Goal: Entertainment & Leisure: Consume media (video, audio)

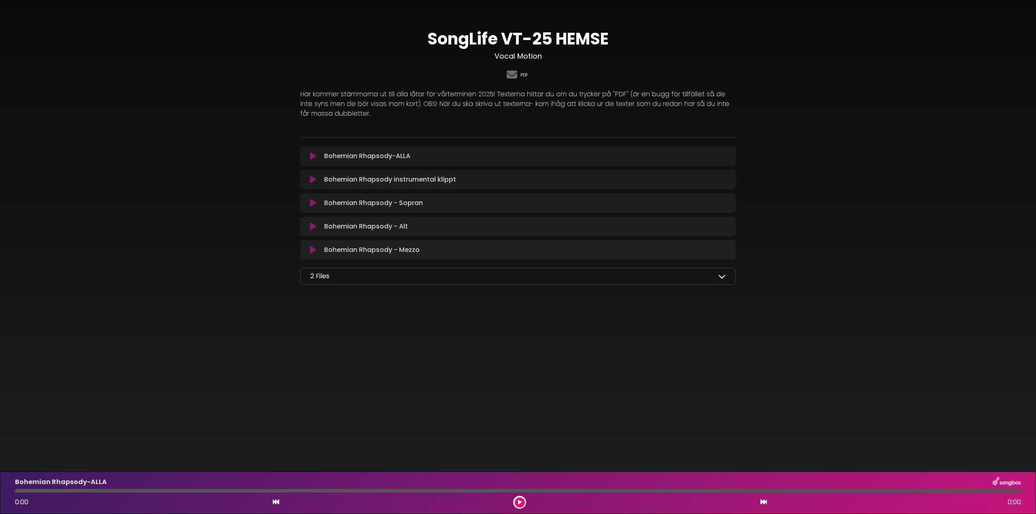
click at [526, 78] on link "PDF" at bounding box center [524, 75] width 8 height 7
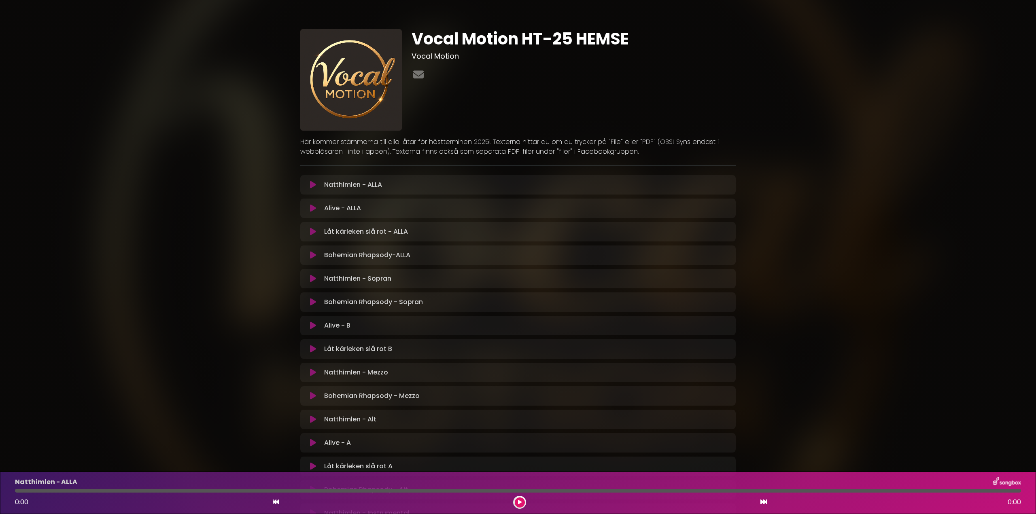
click at [429, 75] on div at bounding box center [574, 75] width 324 height 16
click at [435, 75] on div at bounding box center [574, 75] width 324 height 16
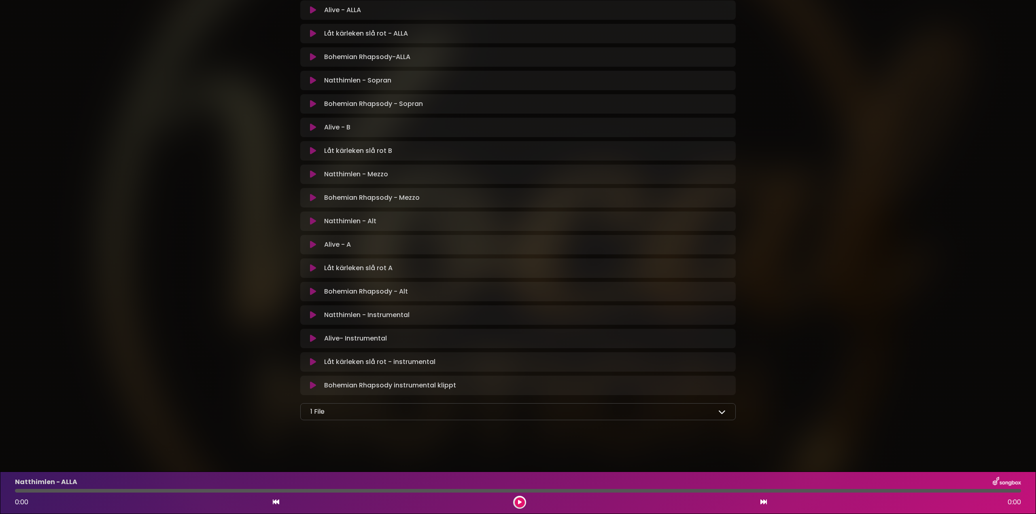
click at [721, 412] on icon at bounding box center [721, 411] width 7 height 7
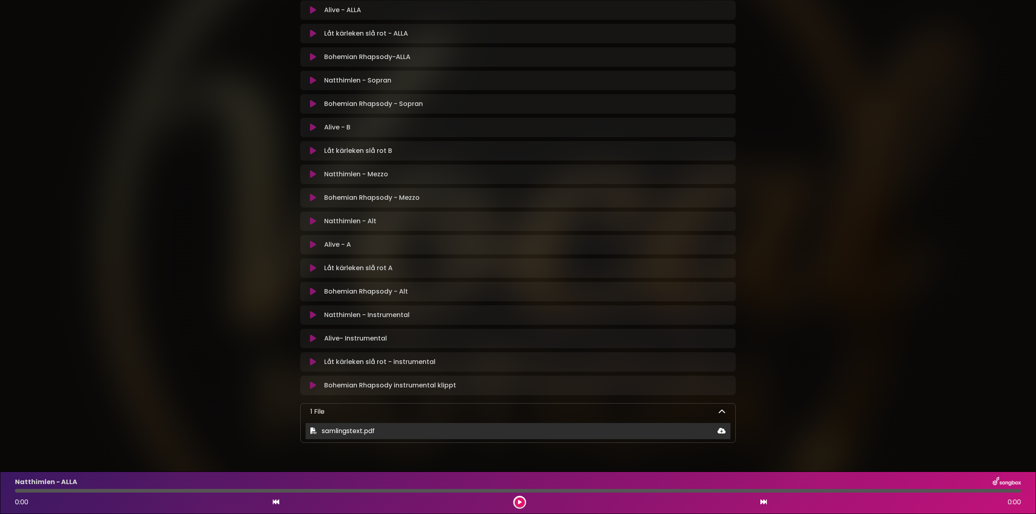
click at [312, 431] on icon at bounding box center [313, 431] width 6 height 6
click at [314, 431] on icon at bounding box center [313, 431] width 6 height 6
click at [340, 435] on span "samlingstext.pdf" at bounding box center [348, 431] width 53 height 9
click at [341, 435] on span "samlingstext.pdf" at bounding box center [348, 431] width 53 height 9
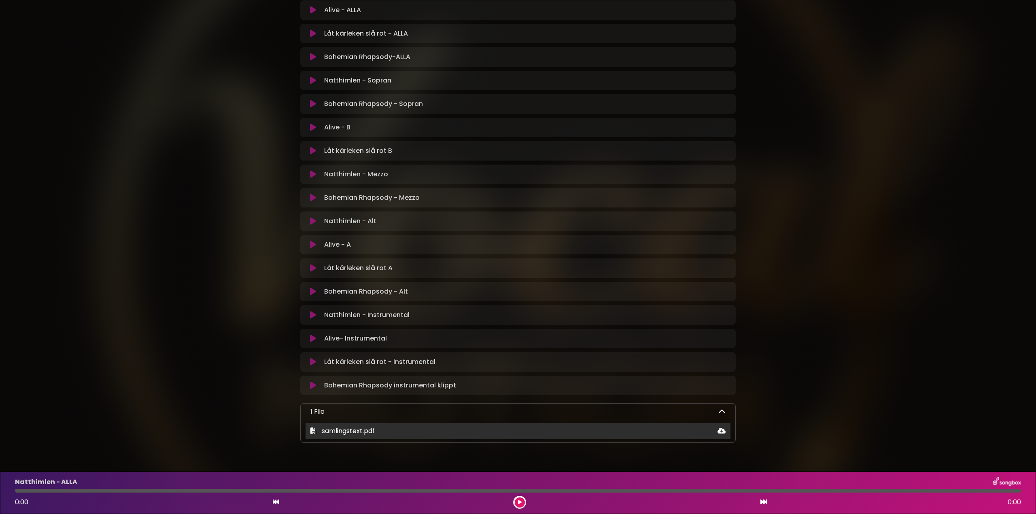
click at [722, 432] on icon at bounding box center [721, 431] width 8 height 6
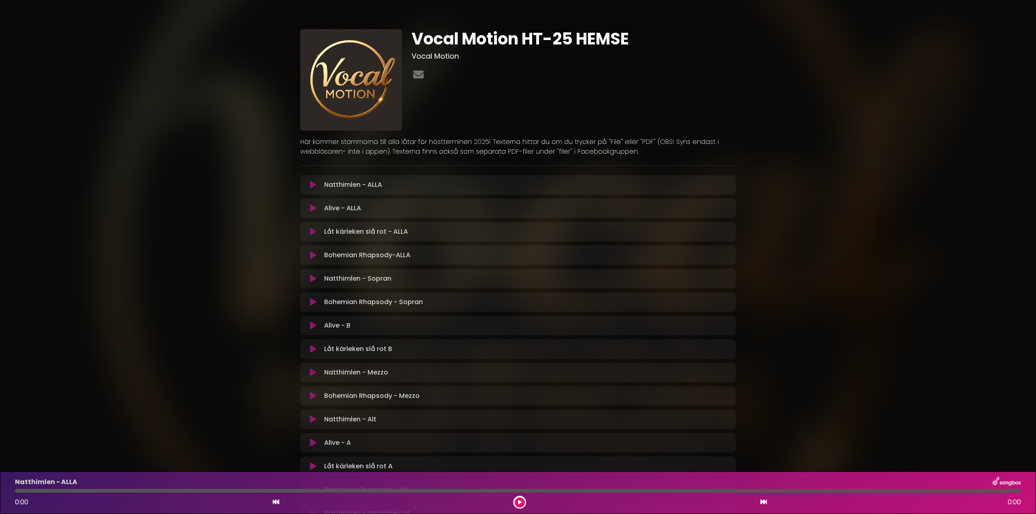
scroll to position [221, 0]
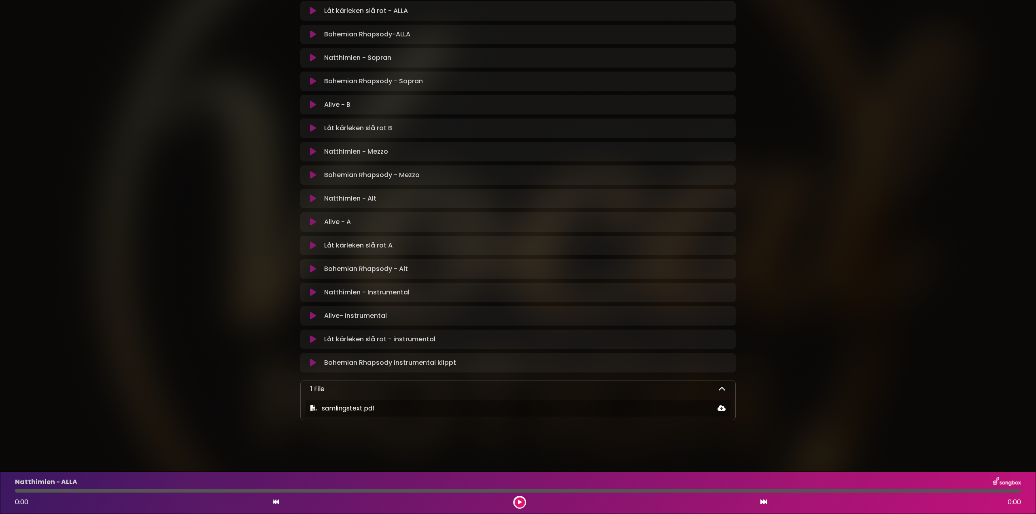
click at [314, 245] on icon at bounding box center [313, 246] width 6 height 8
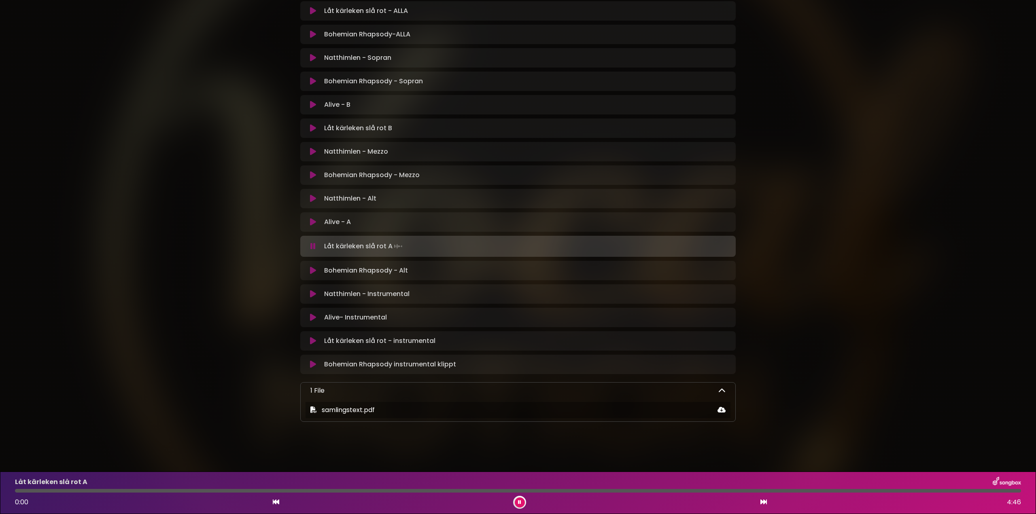
click at [464, 244] on div "Låt kärleken slå rot A Loading Track..." at bounding box center [526, 246] width 410 height 11
click at [95, 491] on div at bounding box center [518, 491] width 1006 height 4
click at [960, 491] on div at bounding box center [518, 491] width 1006 height 4
click at [908, 490] on div at bounding box center [518, 491] width 1006 height 4
click at [873, 491] on div at bounding box center [518, 491] width 1006 height 4
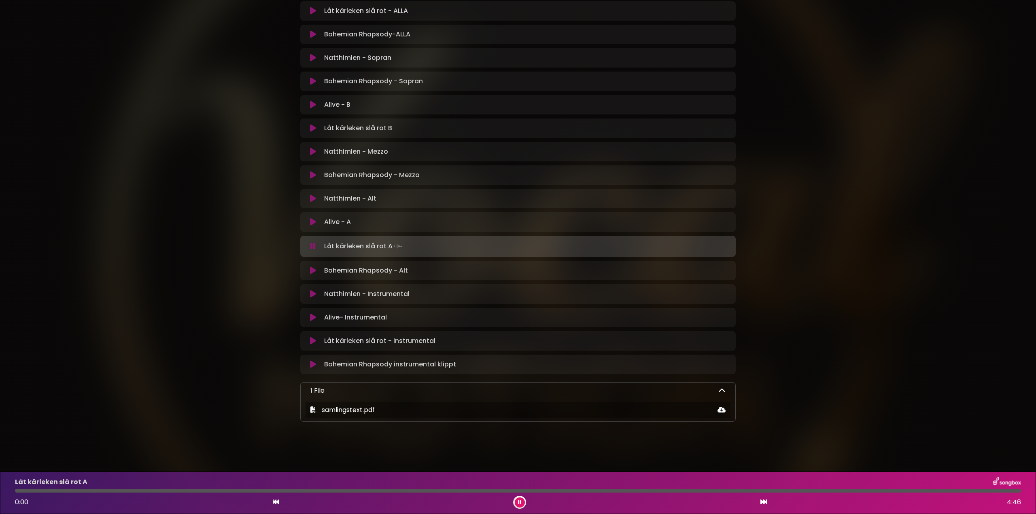
click at [884, 492] on div at bounding box center [518, 491] width 1006 height 4
click at [827, 492] on div at bounding box center [518, 491] width 1006 height 4
click at [318, 223] on button at bounding box center [313, 222] width 16 height 8
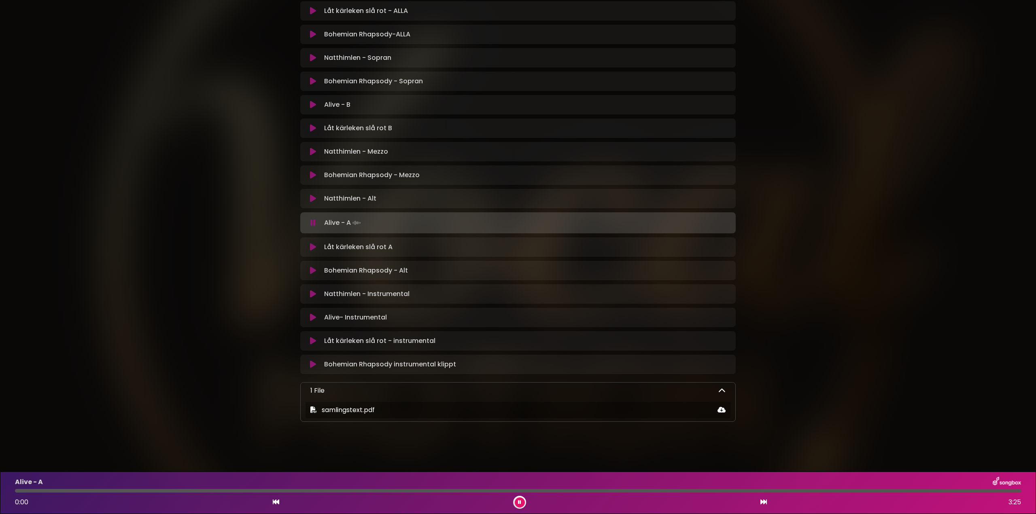
click at [315, 219] on icon at bounding box center [312, 223] width 5 height 8
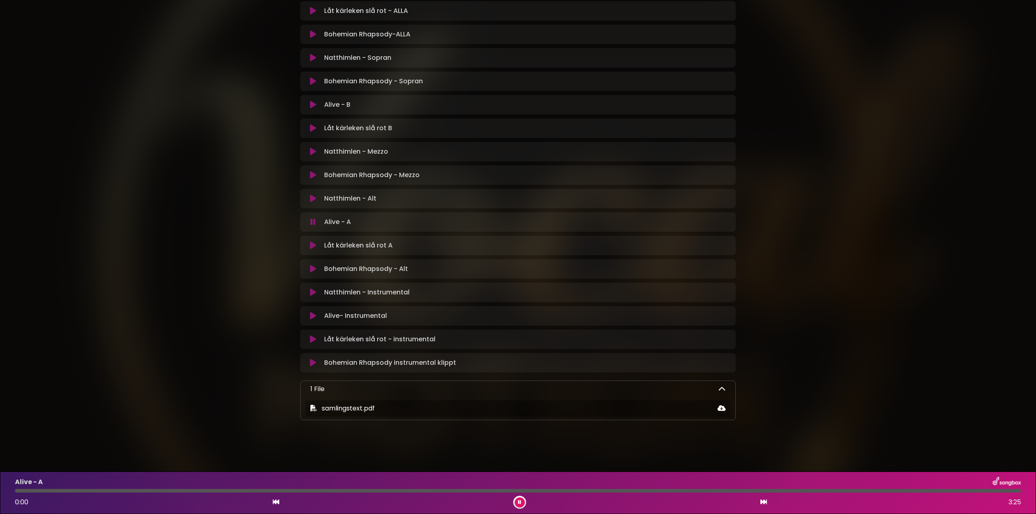
click at [522, 503] on button at bounding box center [520, 503] width 10 height 10
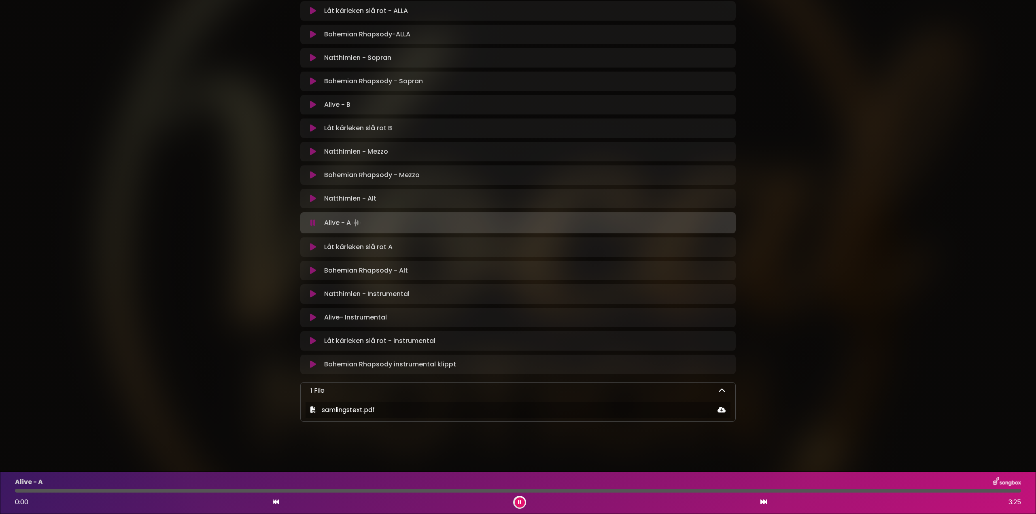
click at [314, 223] on icon at bounding box center [312, 223] width 5 height 8
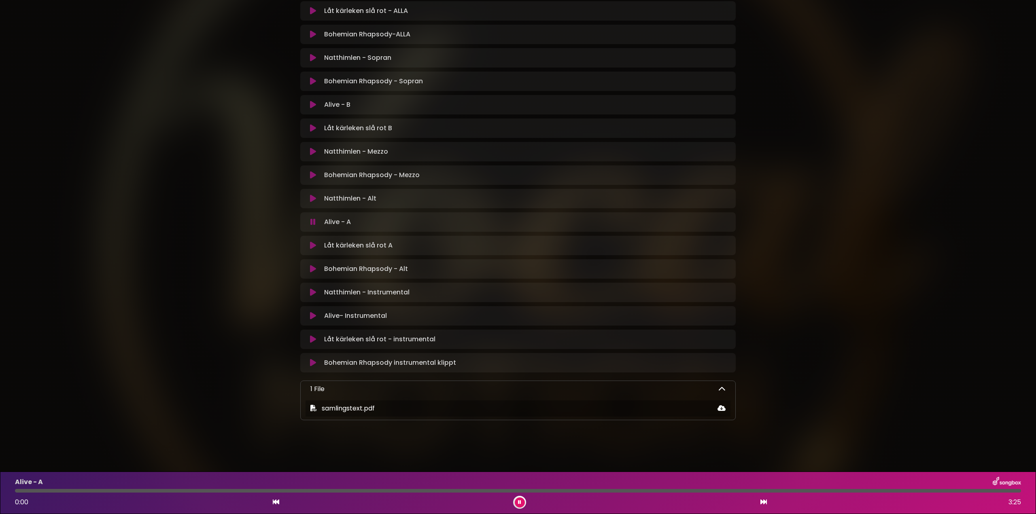
click at [311, 149] on icon at bounding box center [313, 152] width 6 height 8
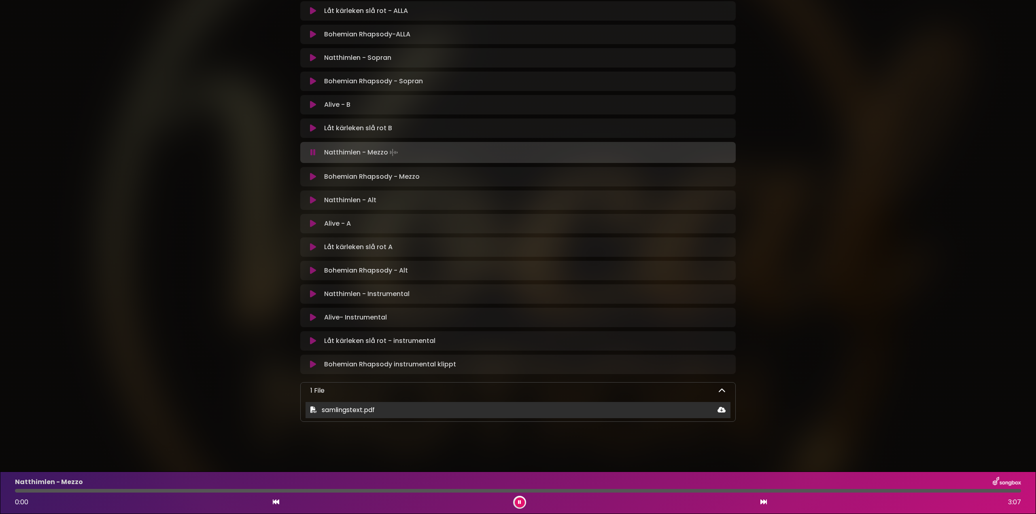
click at [359, 412] on span "samlingstext.pdf" at bounding box center [348, 409] width 53 height 9
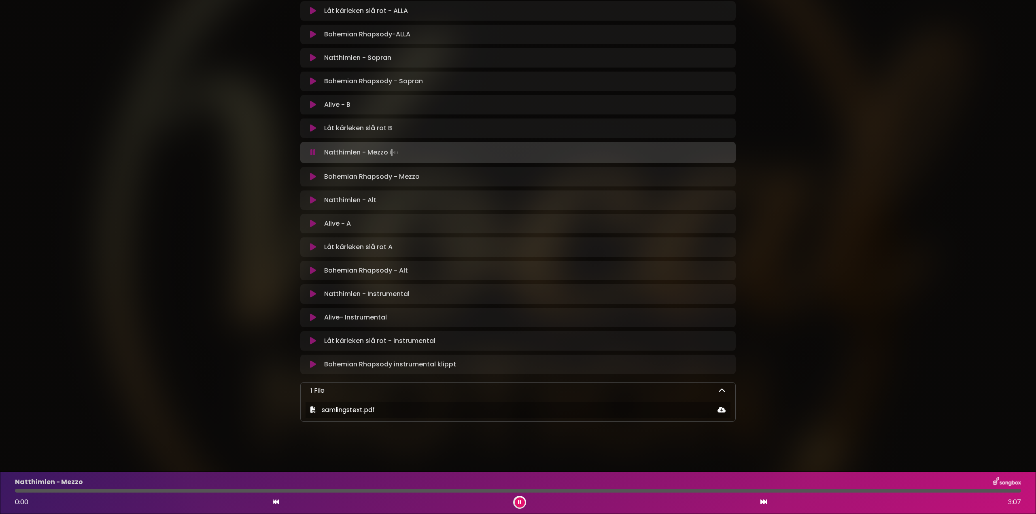
click at [314, 152] on icon at bounding box center [312, 153] width 5 height 8
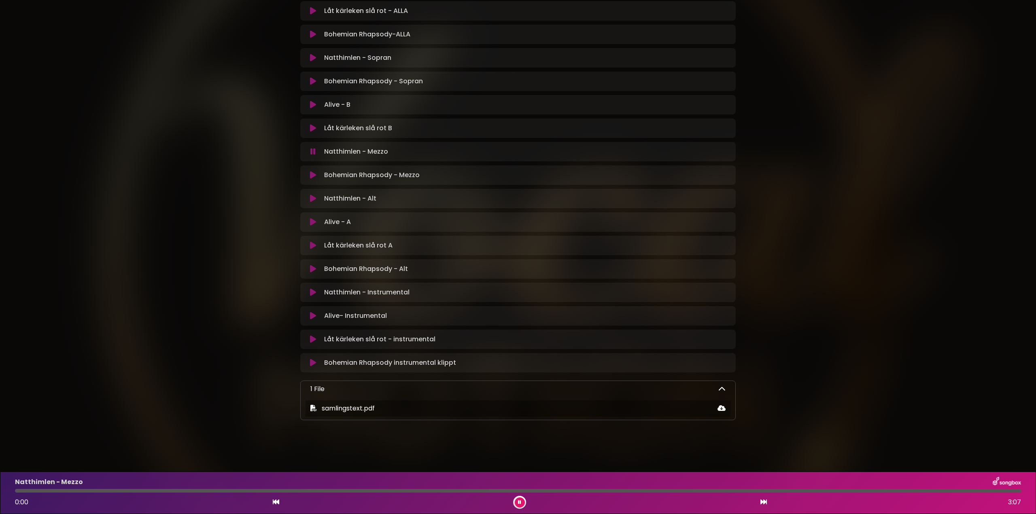
click at [312, 174] on icon at bounding box center [313, 175] width 6 height 8
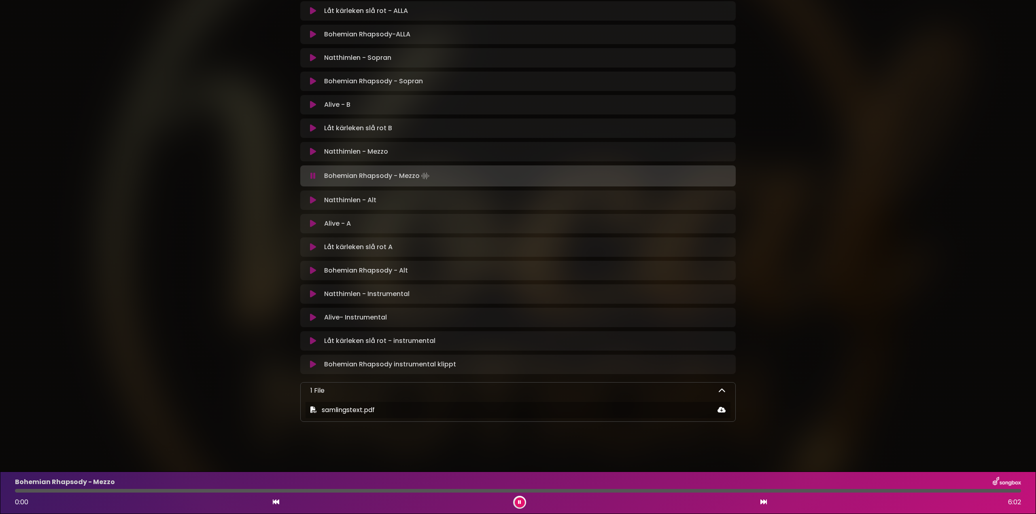
click at [57, 489] on div "Bohemian Rhapsody - Mezzo 0:00 6:02" at bounding box center [518, 493] width 1016 height 32
click at [546, 492] on div at bounding box center [518, 491] width 1006 height 4
click at [311, 223] on icon at bounding box center [313, 224] width 6 height 8
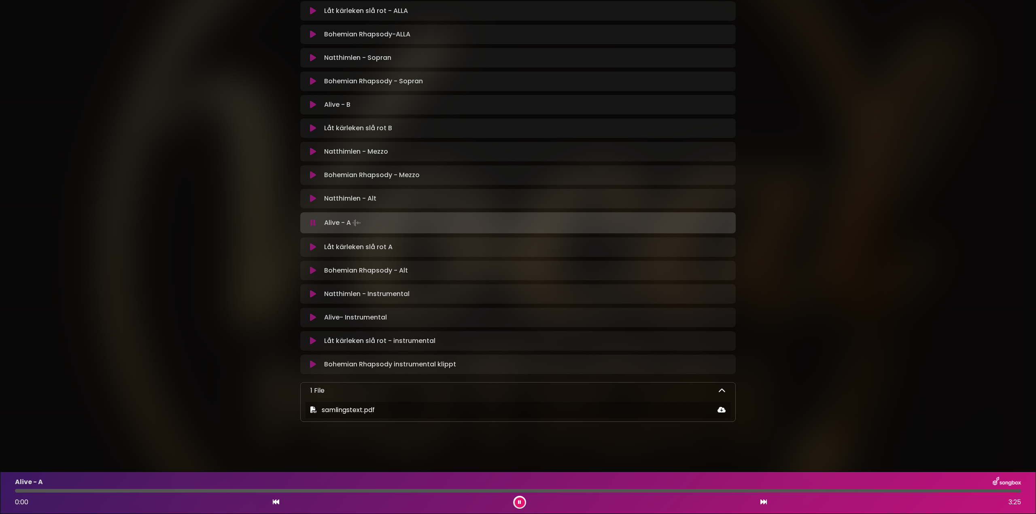
click at [31, 491] on div at bounding box center [518, 491] width 1006 height 4
click at [553, 490] on div at bounding box center [518, 491] width 1006 height 4
click at [654, 491] on div at bounding box center [518, 491] width 1006 height 4
click at [679, 492] on div at bounding box center [518, 491] width 1006 height 4
click at [706, 490] on div at bounding box center [518, 491] width 1006 height 4
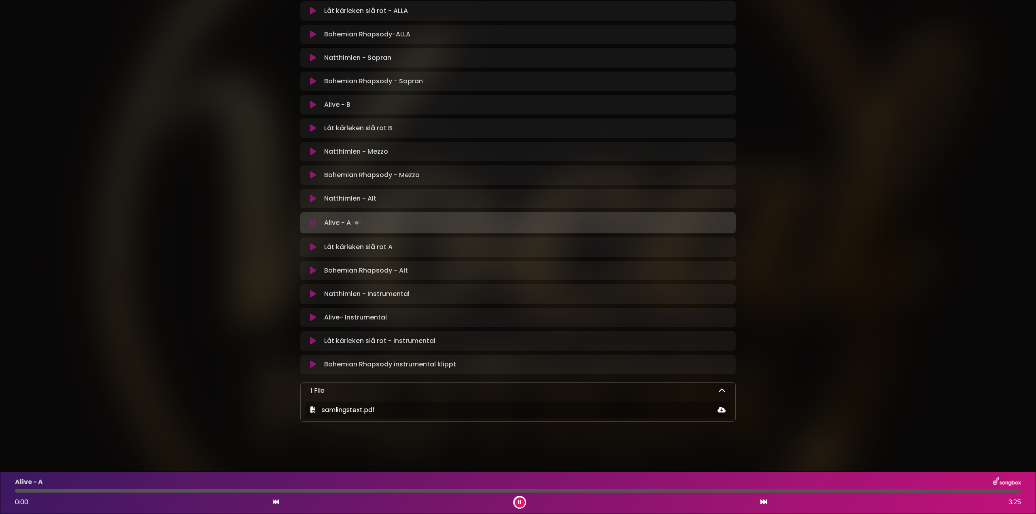
click at [724, 492] on div at bounding box center [518, 491] width 1006 height 4
click at [725, 490] on div at bounding box center [518, 491] width 1006 height 4
click at [737, 490] on div "Alive - A 0:00 3:25" at bounding box center [518, 493] width 1016 height 32
click at [739, 492] on div at bounding box center [518, 491] width 1006 height 4
click at [760, 493] on div "Alive - A 0:00 3:25" at bounding box center [518, 493] width 1016 height 32
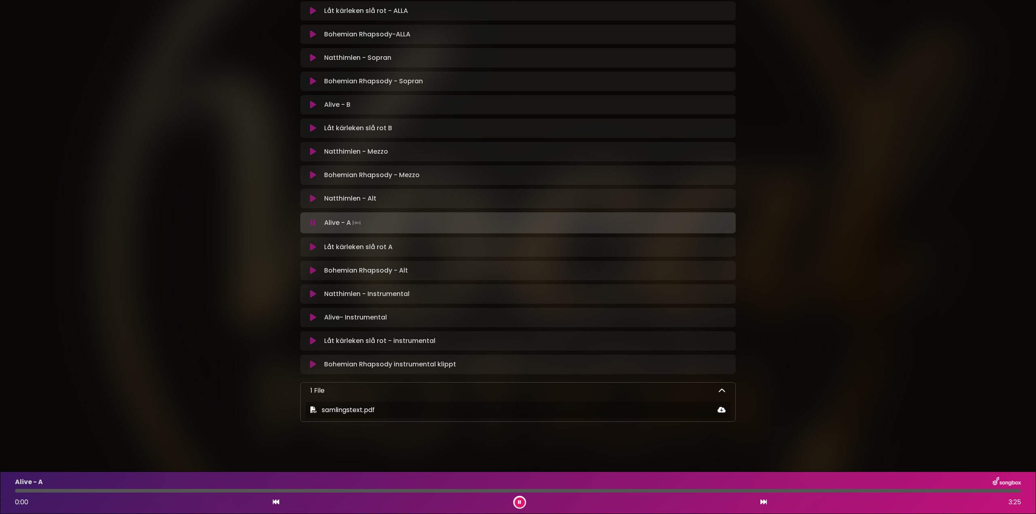
click at [759, 490] on div at bounding box center [518, 491] width 1006 height 4
click at [737, 492] on div at bounding box center [518, 491] width 1006 height 4
click at [769, 490] on div at bounding box center [518, 491] width 1006 height 4
click at [804, 490] on div at bounding box center [518, 491] width 1006 height 4
click at [794, 489] on div at bounding box center [518, 491] width 1006 height 4
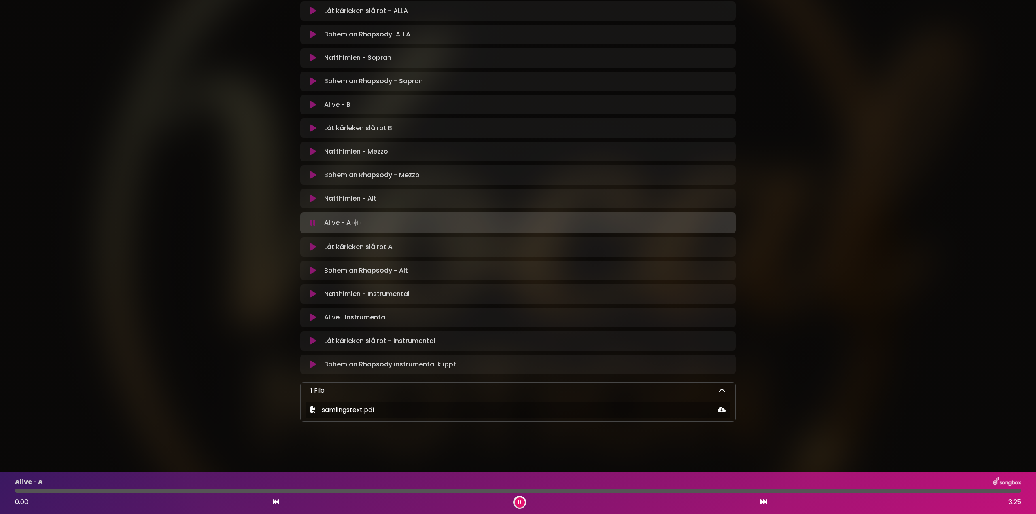
click at [783, 491] on div at bounding box center [518, 491] width 1006 height 4
click at [776, 490] on div at bounding box center [518, 491] width 1006 height 4
click at [310, 246] on icon at bounding box center [313, 247] width 6 height 8
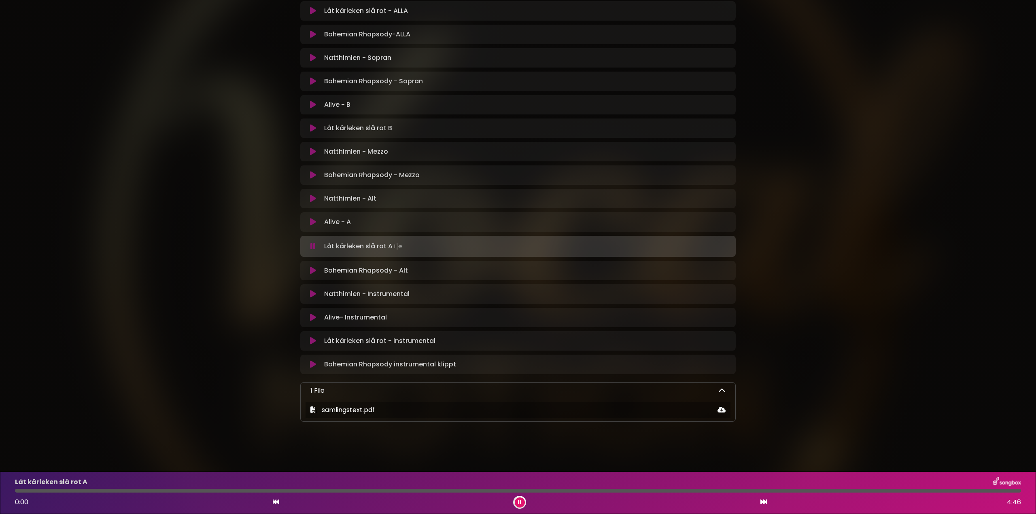
click at [44, 492] on div at bounding box center [518, 491] width 1006 height 4
click at [62, 491] on div at bounding box center [518, 491] width 1006 height 4
click at [64, 490] on div at bounding box center [518, 491] width 1006 height 4
click at [95, 490] on div at bounding box center [518, 491] width 1006 height 4
click at [88, 490] on div at bounding box center [518, 491] width 1006 height 4
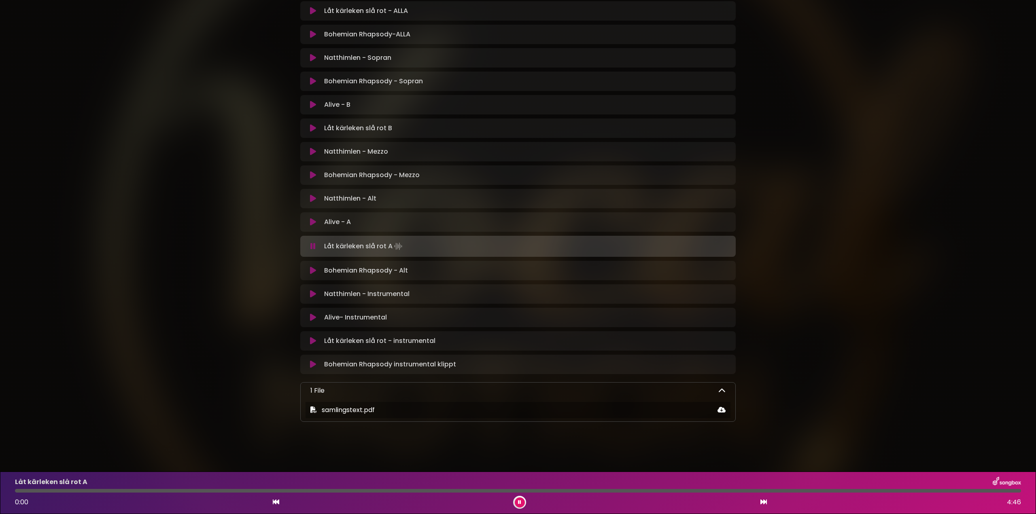
click at [311, 223] on icon at bounding box center [313, 222] width 6 height 8
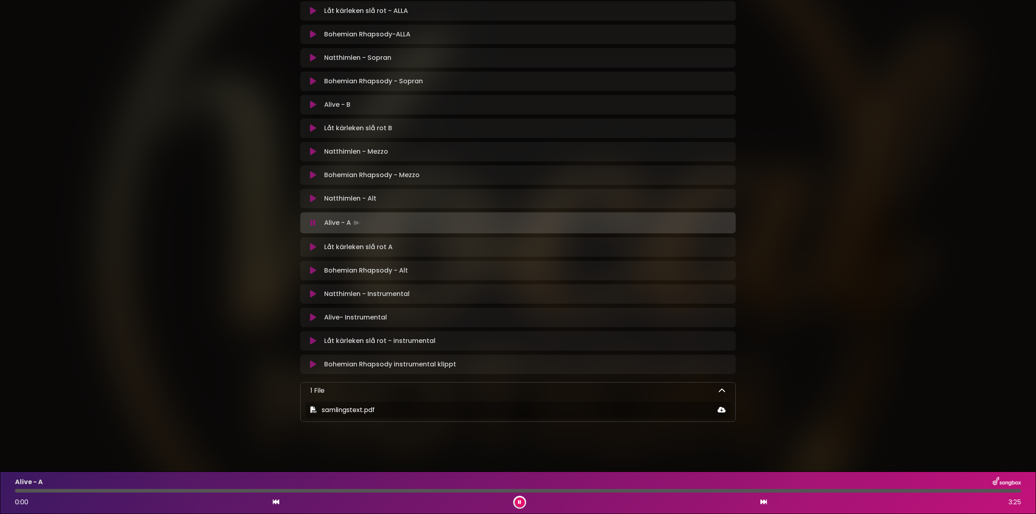
click at [784, 491] on div at bounding box center [518, 491] width 1006 height 4
click at [785, 491] on div at bounding box center [518, 491] width 1006 height 4
click at [788, 490] on div at bounding box center [518, 491] width 1006 height 4
click at [311, 222] on icon at bounding box center [312, 223] width 5 height 8
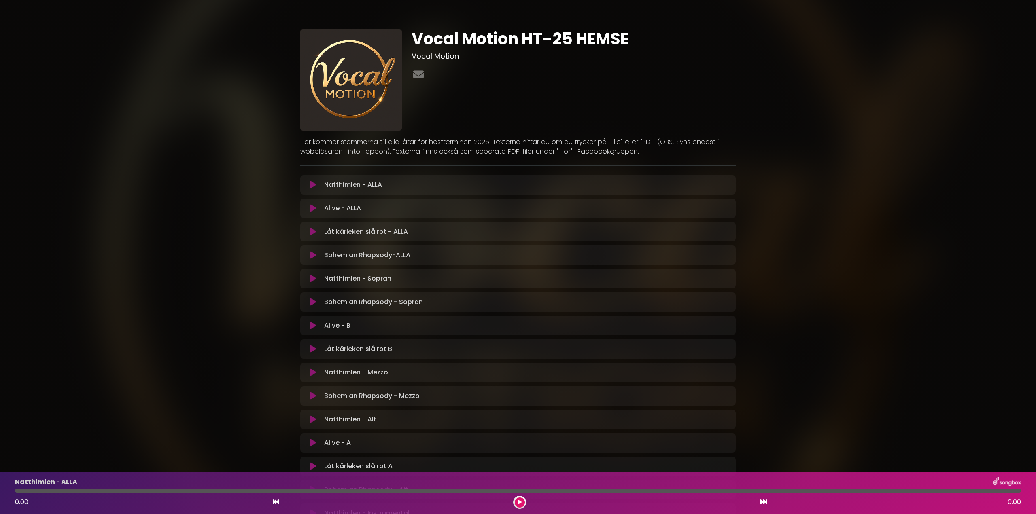
scroll to position [198, 0]
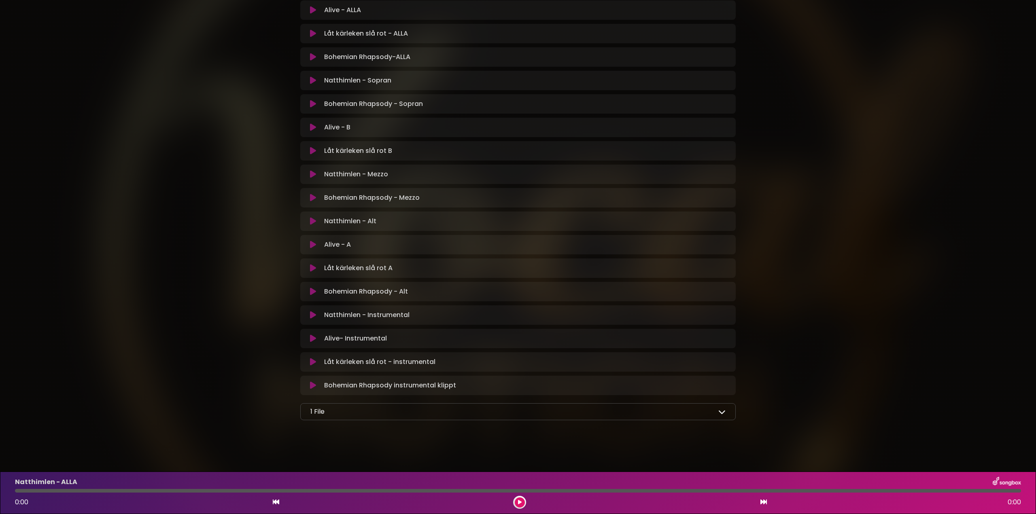
click at [314, 245] on icon at bounding box center [313, 245] width 6 height 8
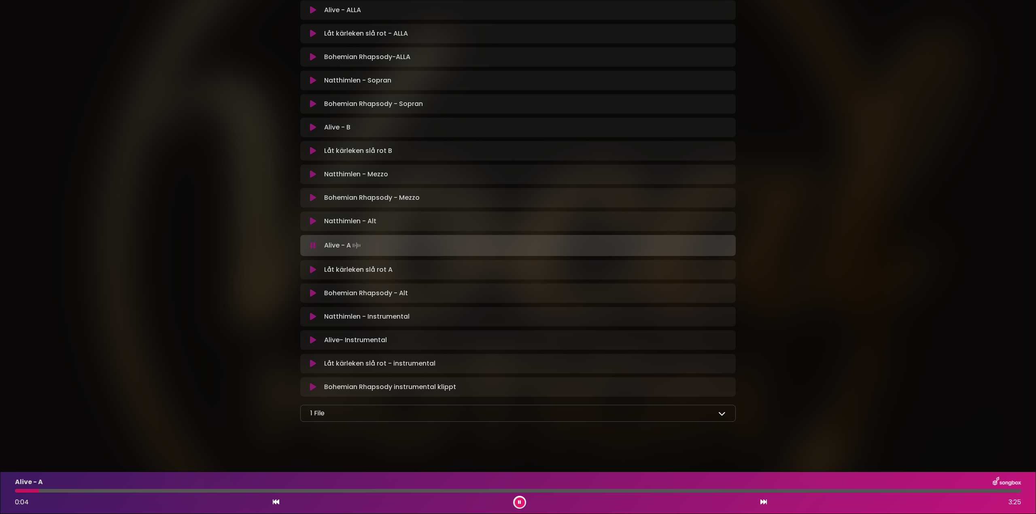
click at [315, 245] on button at bounding box center [313, 246] width 16 height 8
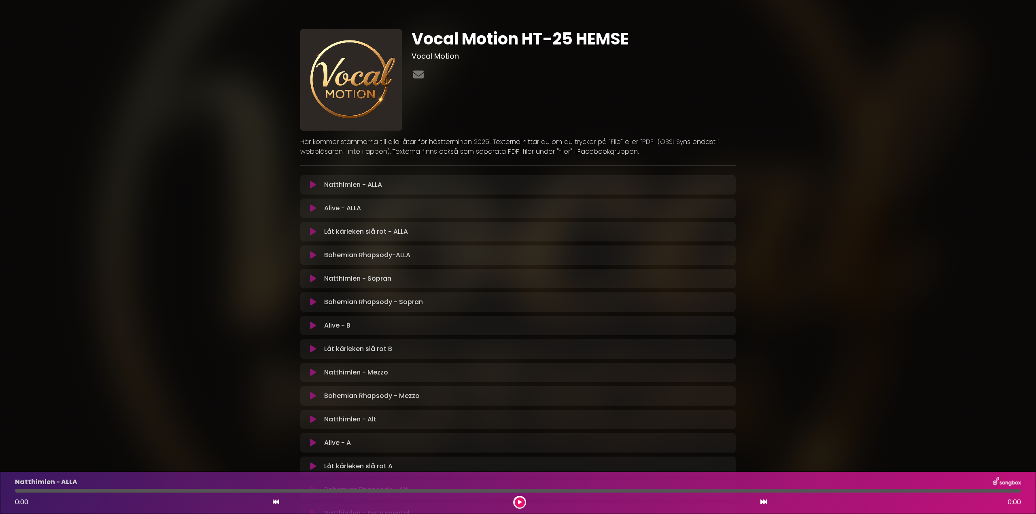
click at [314, 372] on icon at bounding box center [313, 373] width 6 height 8
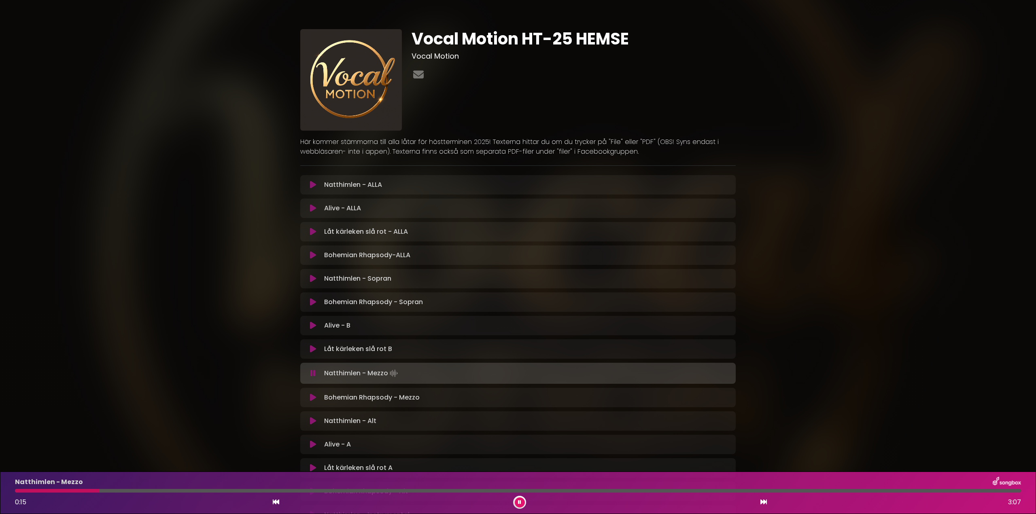
click at [520, 502] on icon at bounding box center [519, 502] width 3 height 5
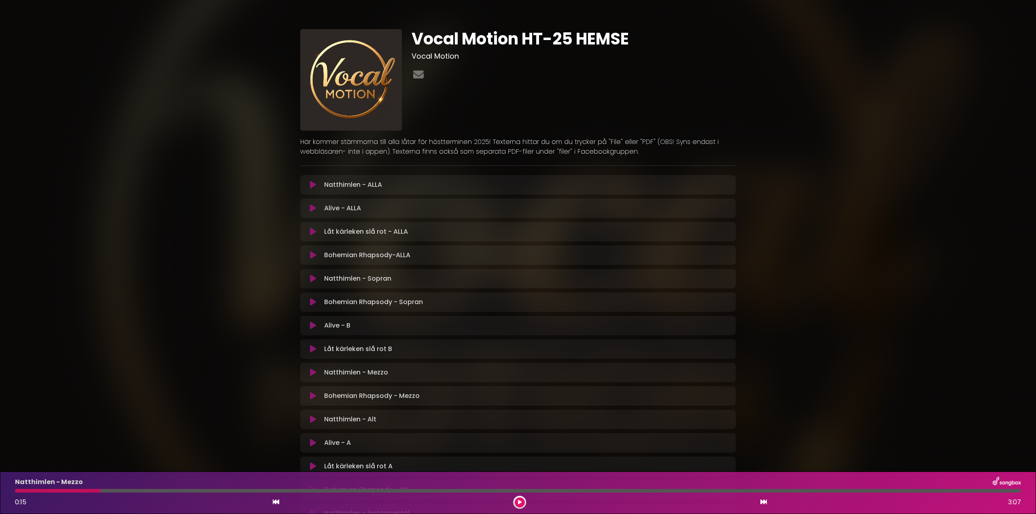
click at [521, 503] on icon at bounding box center [520, 502] width 4 height 5
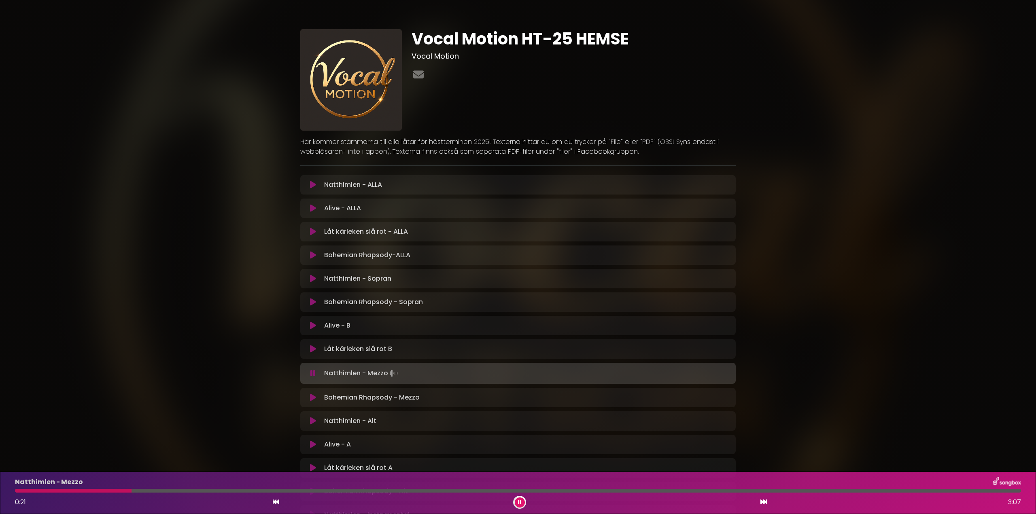
click at [521, 504] on button at bounding box center [520, 503] width 10 height 10
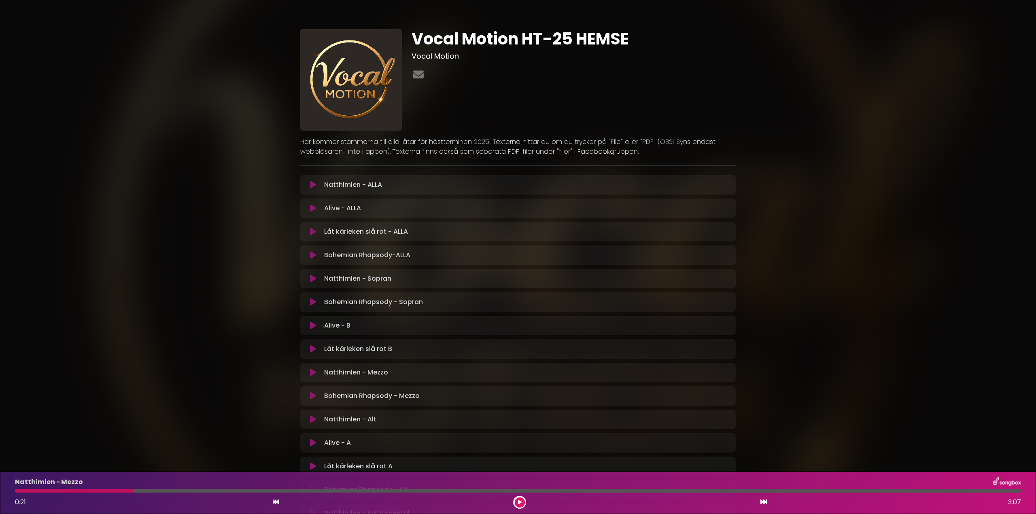
click at [521, 505] on icon at bounding box center [520, 502] width 4 height 5
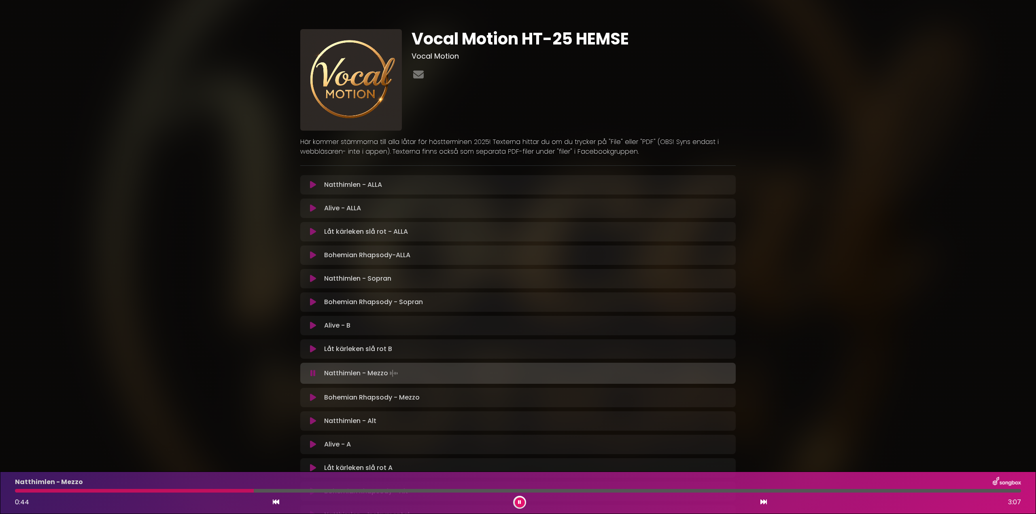
click at [522, 503] on button at bounding box center [520, 503] width 10 height 10
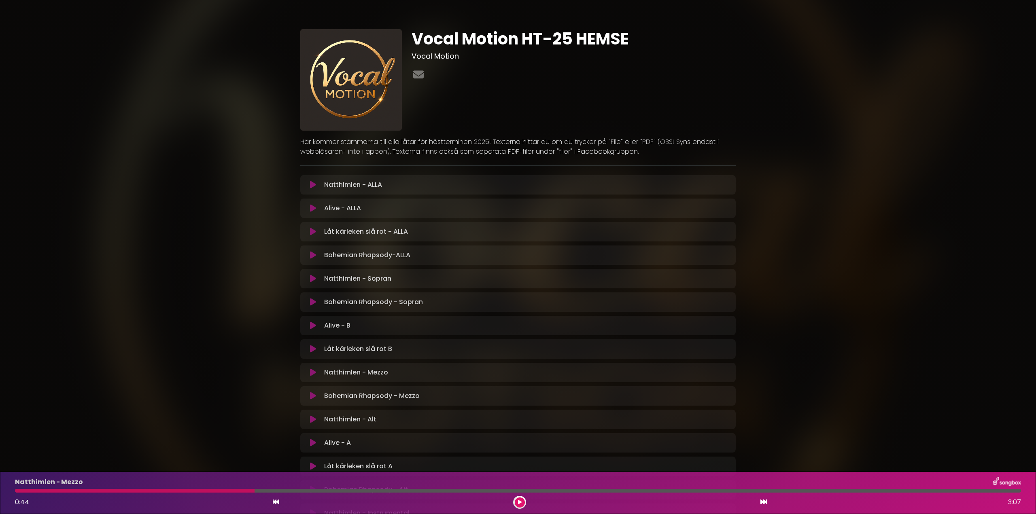
click at [245, 490] on div at bounding box center [135, 491] width 240 height 4
click at [521, 502] on icon at bounding box center [520, 502] width 4 height 5
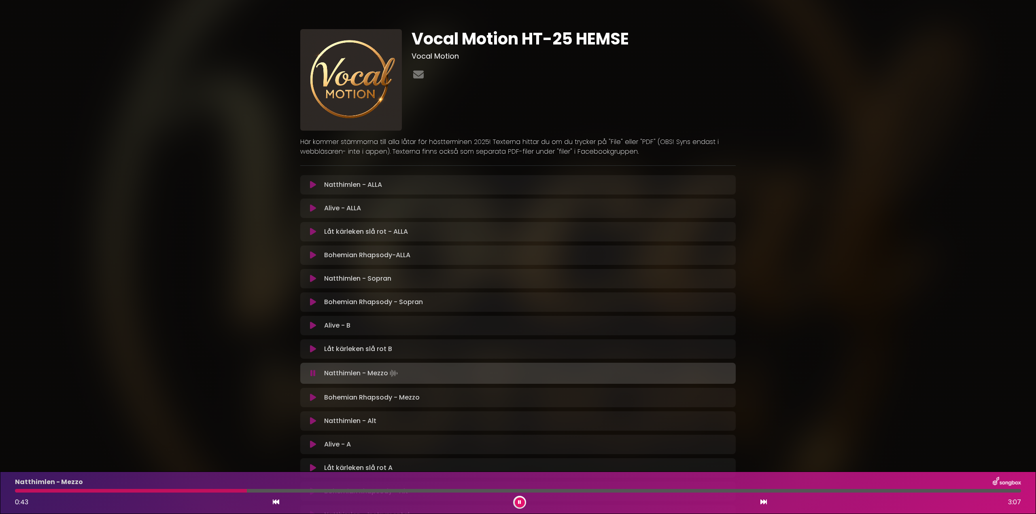
click at [247, 492] on div at bounding box center [131, 491] width 232 height 4
click at [236, 491] on div at bounding box center [133, 491] width 236 height 4
click at [516, 501] on button at bounding box center [520, 503] width 10 height 10
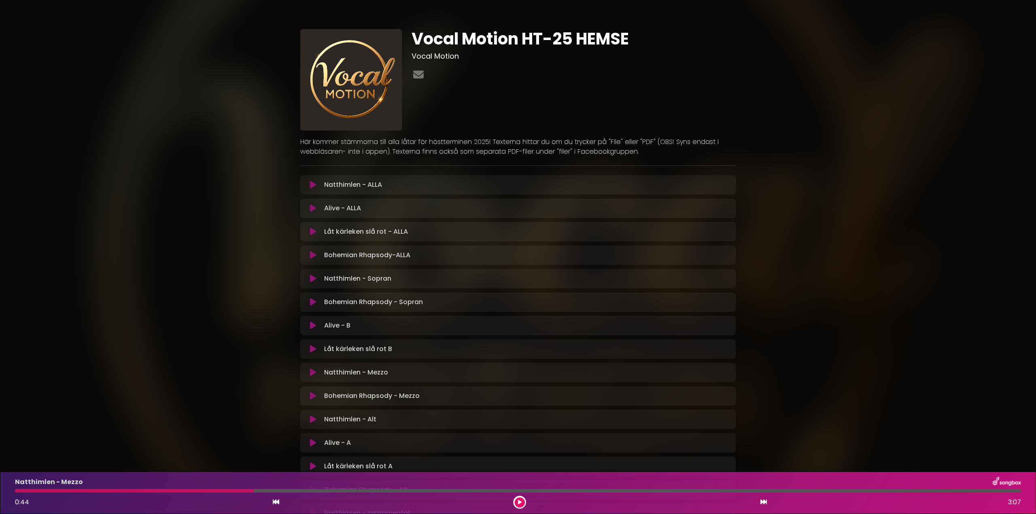
click at [209, 488] on div "Natthimlen - Mezzo 0:44 3:07" at bounding box center [518, 493] width 1016 height 32
click at [214, 491] on div at bounding box center [134, 491] width 239 height 4
click at [214, 490] on div at bounding box center [134, 491] width 239 height 4
click at [519, 498] on button at bounding box center [520, 503] width 10 height 10
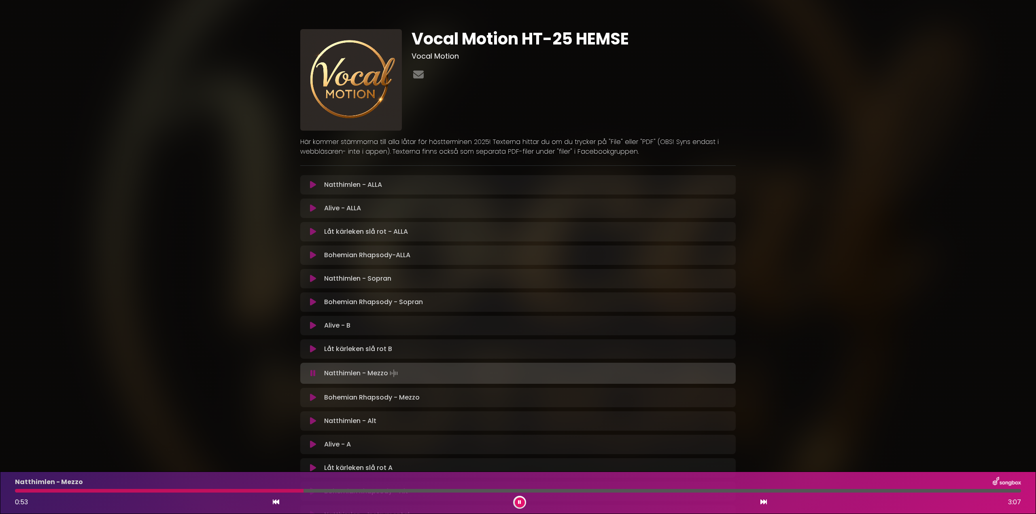
click at [519, 499] on button at bounding box center [520, 503] width 10 height 10
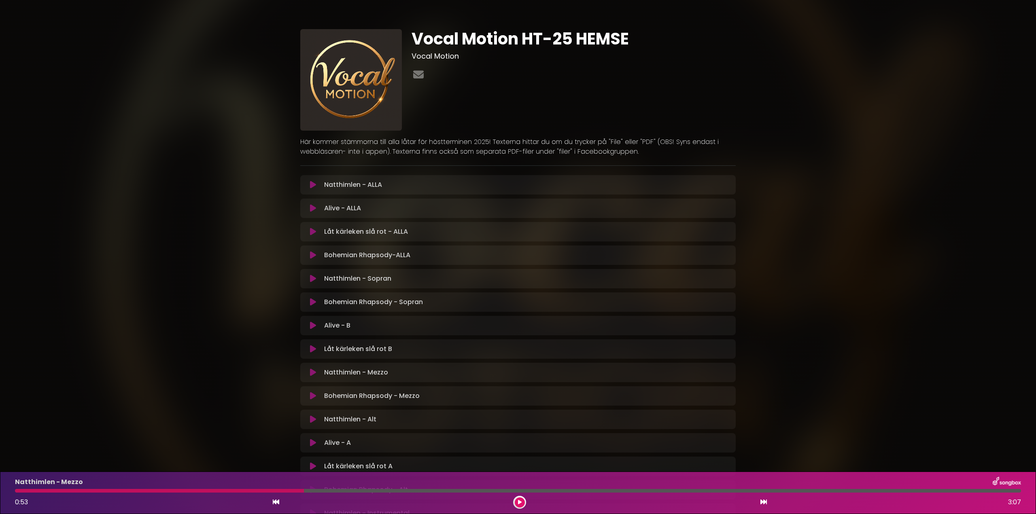
click at [520, 499] on button at bounding box center [520, 503] width 10 height 10
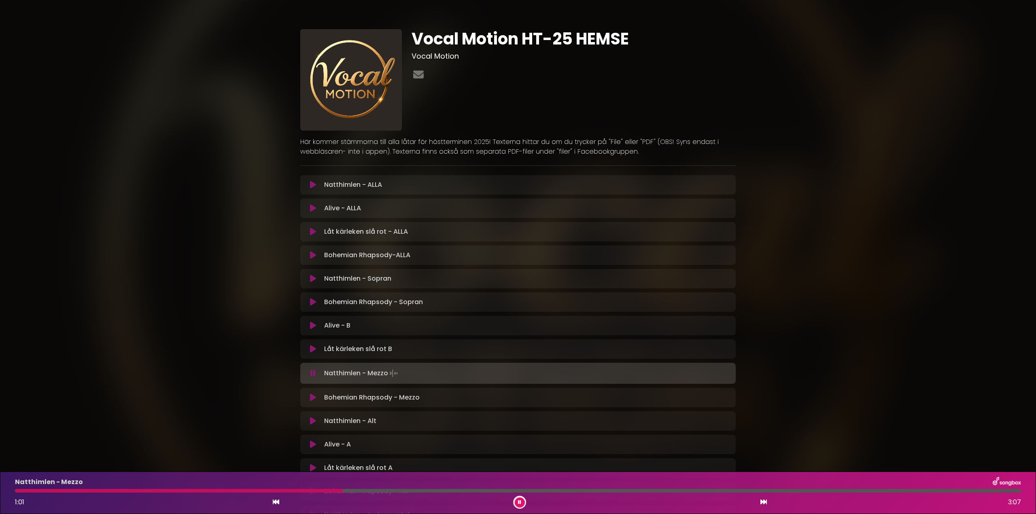
click at [520, 499] on button at bounding box center [520, 503] width 10 height 10
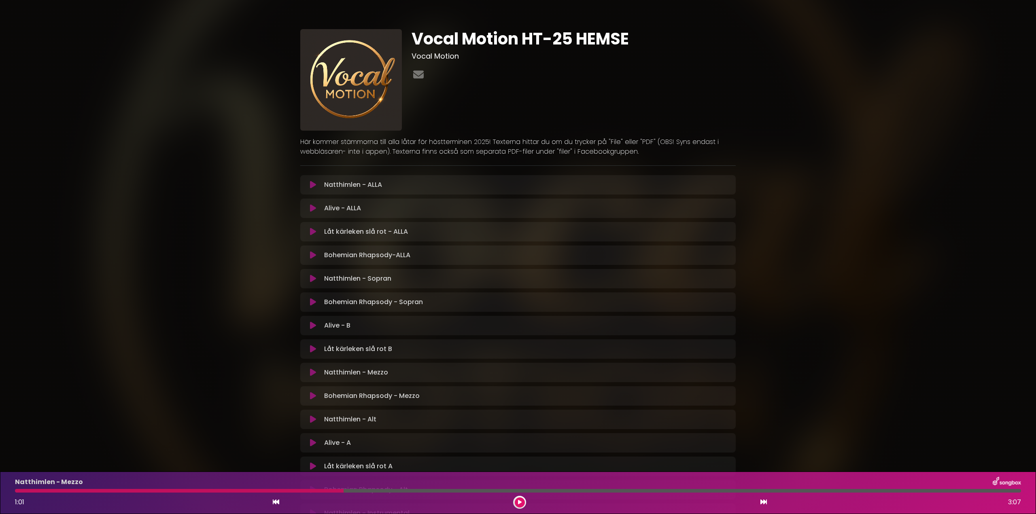
click at [521, 499] on button at bounding box center [520, 503] width 10 height 10
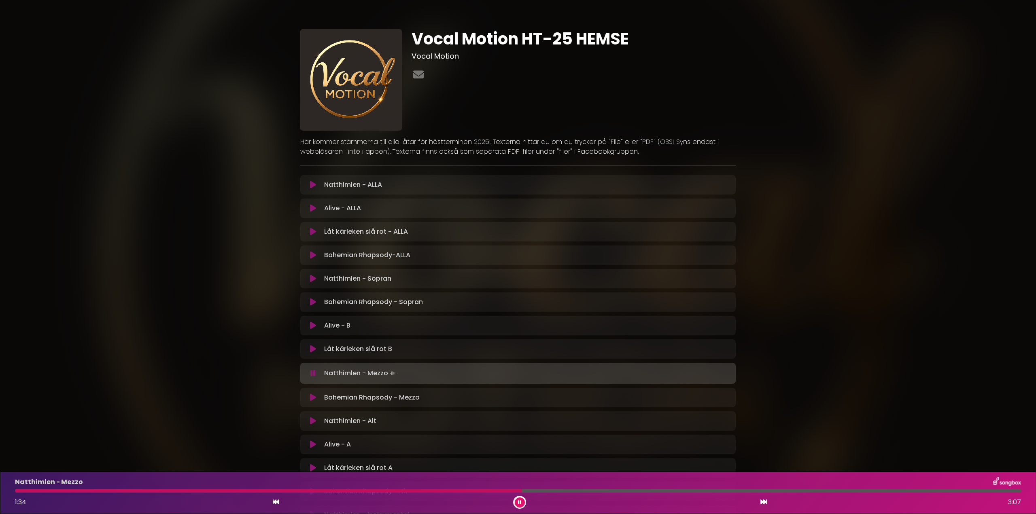
click at [522, 499] on button at bounding box center [520, 503] width 10 height 10
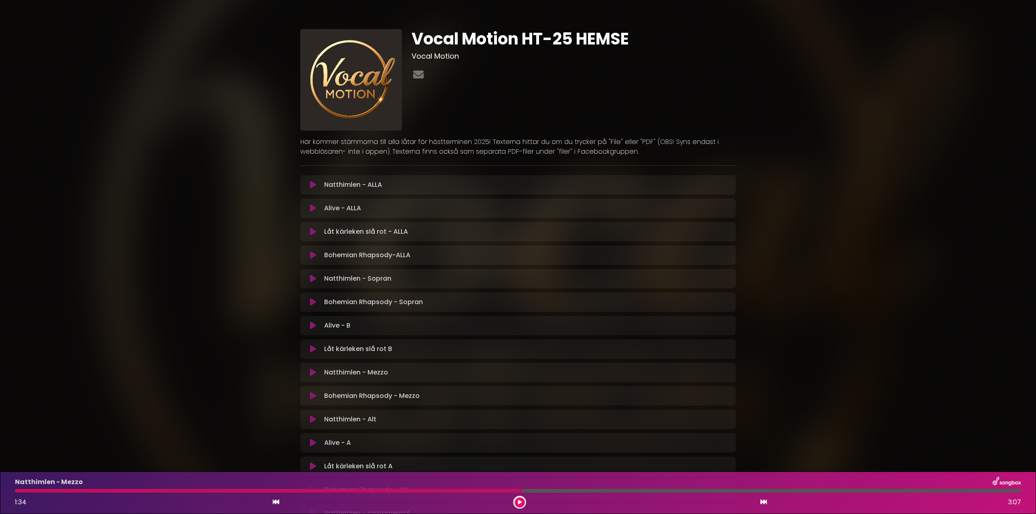
drag, startPoint x: 499, startPoint y: 493, endPoint x: 507, endPoint y: 499, distance: 9.6
click at [499, 492] on div "Natthimlen - Mezzo 1:34 3:07" at bounding box center [518, 493] width 1016 height 32
click at [519, 503] on icon at bounding box center [520, 502] width 4 height 5
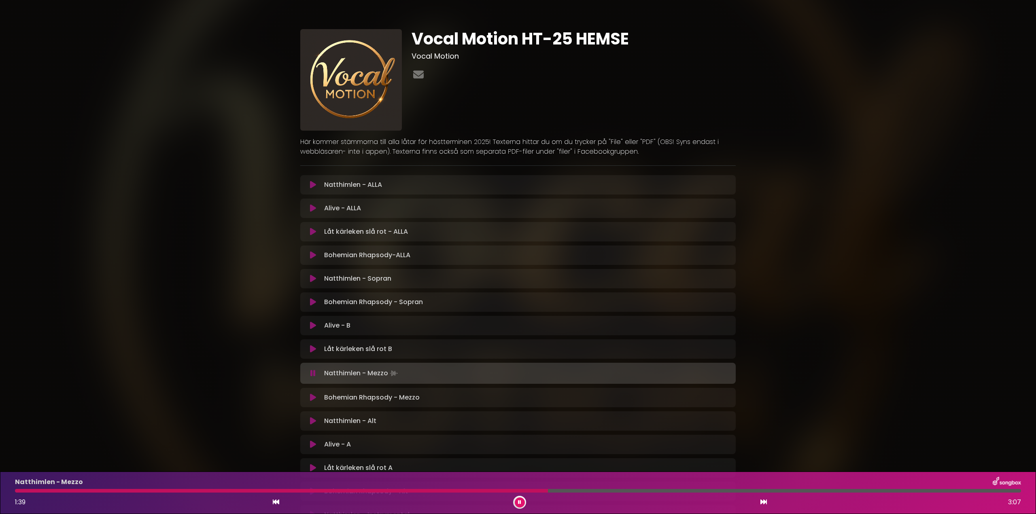
click at [499, 489] on div at bounding box center [281, 491] width 533 height 4
click at [515, 490] on div at bounding box center [518, 491] width 1006 height 4
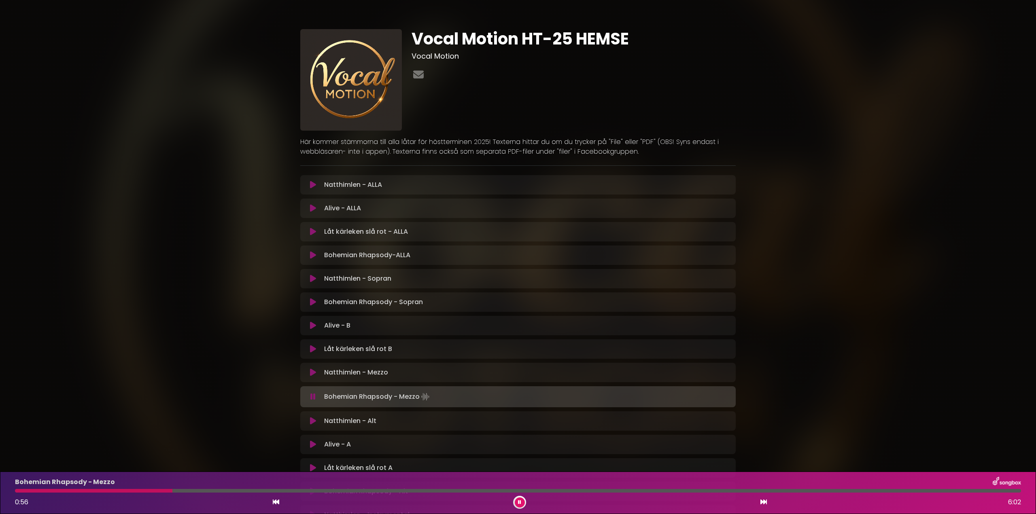
click at [313, 395] on icon at bounding box center [312, 397] width 5 height 8
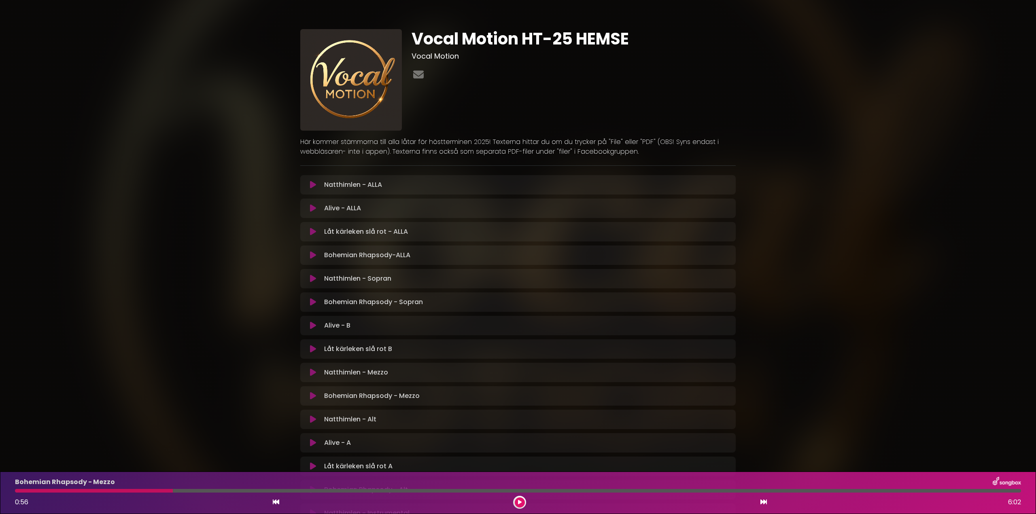
click at [312, 370] on icon at bounding box center [313, 373] width 6 height 8
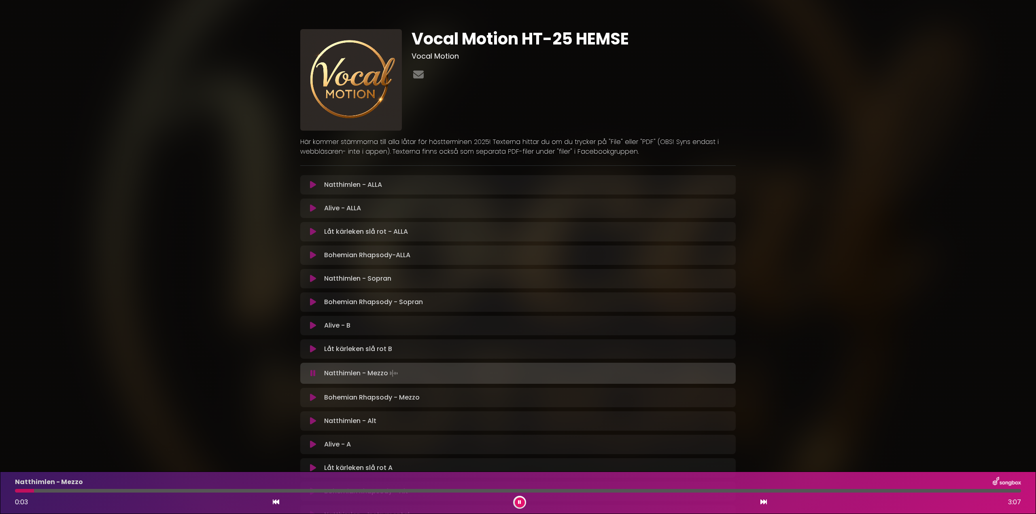
click at [180, 488] on div "Natthimlen - Mezzo 0:03 3:07" at bounding box center [518, 493] width 1016 height 32
click at [183, 490] on div at bounding box center [518, 491] width 1006 height 4
click at [225, 490] on div at bounding box center [518, 491] width 1006 height 4
click at [270, 492] on div at bounding box center [518, 491] width 1006 height 4
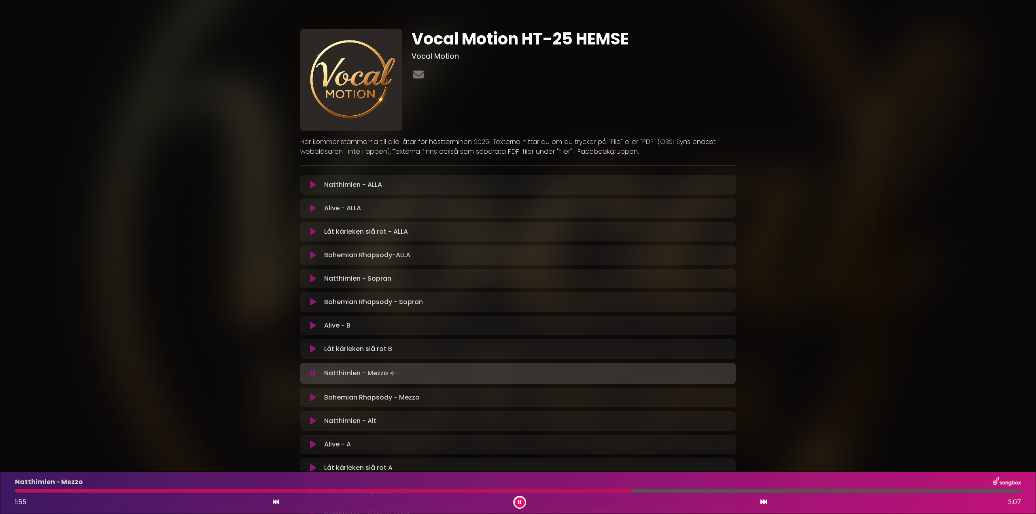
click at [557, 490] on div at bounding box center [323, 491] width 617 height 4
click at [531, 491] on div at bounding box center [294, 491] width 559 height 4
click at [496, 491] on div at bounding box center [293, 491] width 556 height 4
click at [474, 489] on div at bounding box center [273, 491] width 517 height 4
click at [612, 490] on div at bounding box center [518, 491] width 1006 height 4
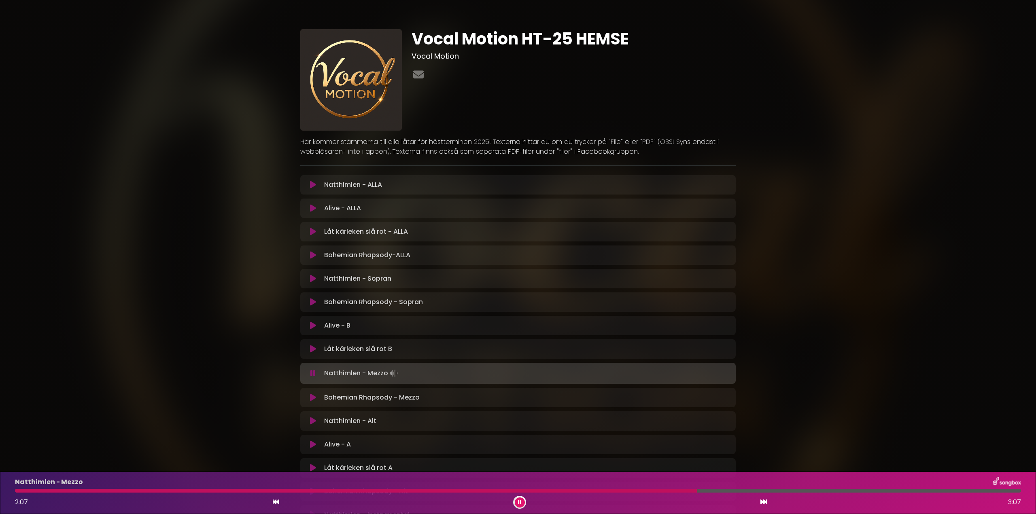
click at [682, 491] on div at bounding box center [356, 491] width 682 height 4
drag, startPoint x: 663, startPoint y: 490, endPoint x: 668, endPoint y: 492, distance: 5.5
click at [668, 492] on div at bounding box center [353, 491] width 677 height 4
click at [313, 374] on icon at bounding box center [312, 373] width 5 height 8
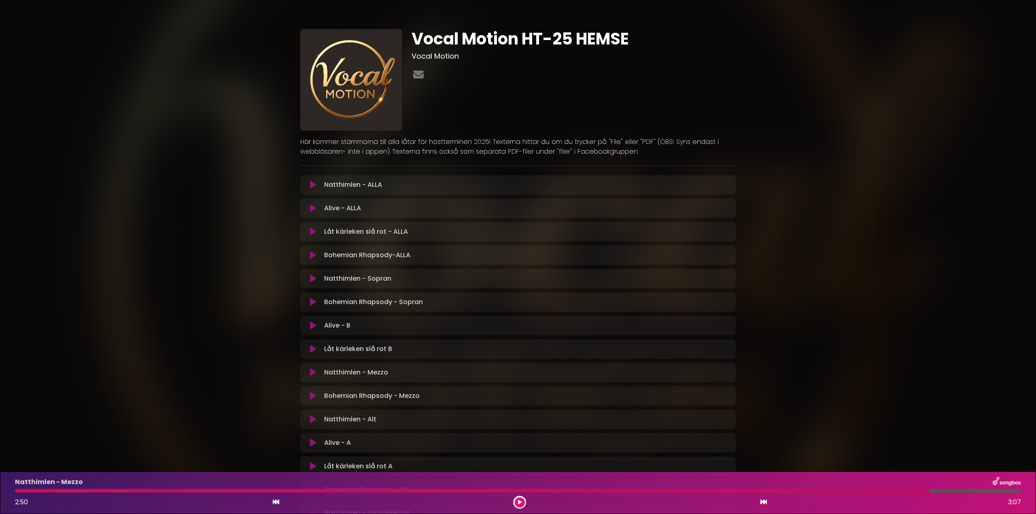
scroll to position [198, 0]
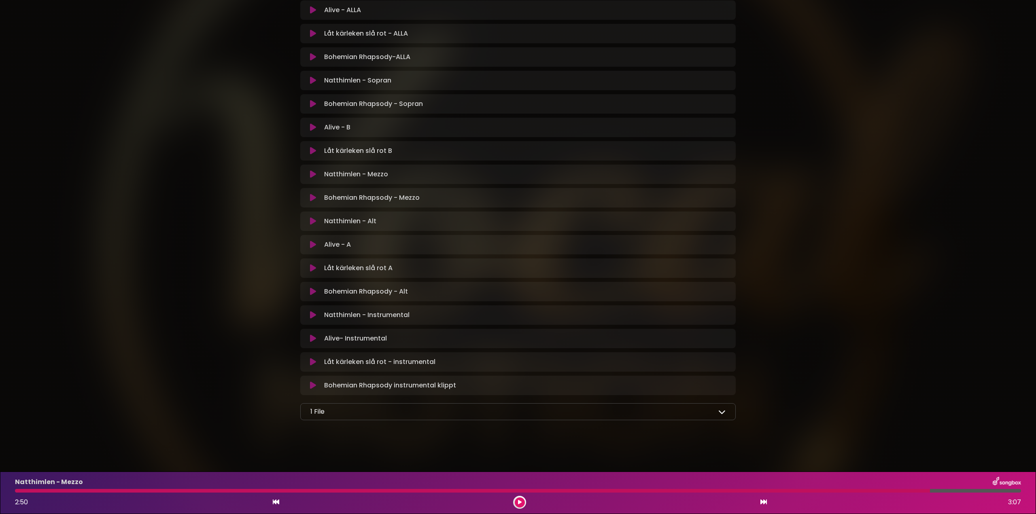
click at [312, 242] on icon at bounding box center [313, 245] width 6 height 8
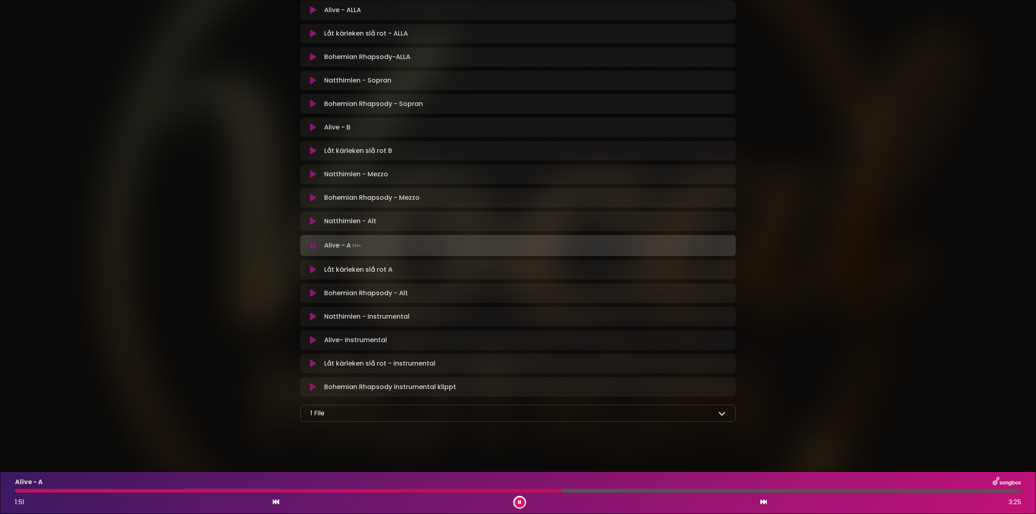
click at [766, 491] on div at bounding box center [518, 491] width 1006 height 4
click at [314, 270] on icon at bounding box center [313, 270] width 6 height 8
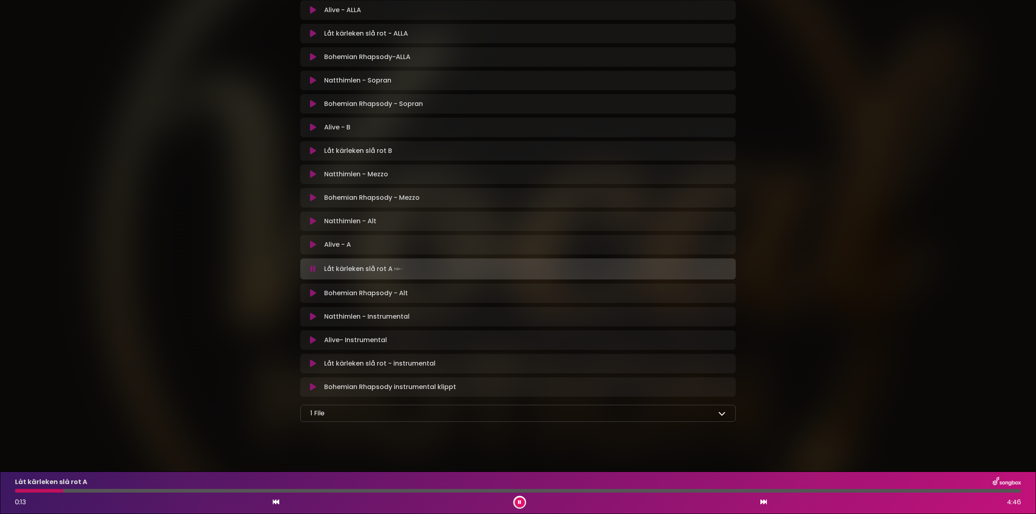
click at [63, 491] on div at bounding box center [518, 491] width 1006 height 4
click at [180, 494] on div "Låt kärleken slå rot A 0:51 4:46" at bounding box center [518, 493] width 1016 height 32
click at [182, 492] on div at bounding box center [105, 491] width 181 height 4
click at [131, 492] on div at bounding box center [102, 491] width 174 height 4
click at [350, 490] on div at bounding box center [182, 491] width 335 height 4
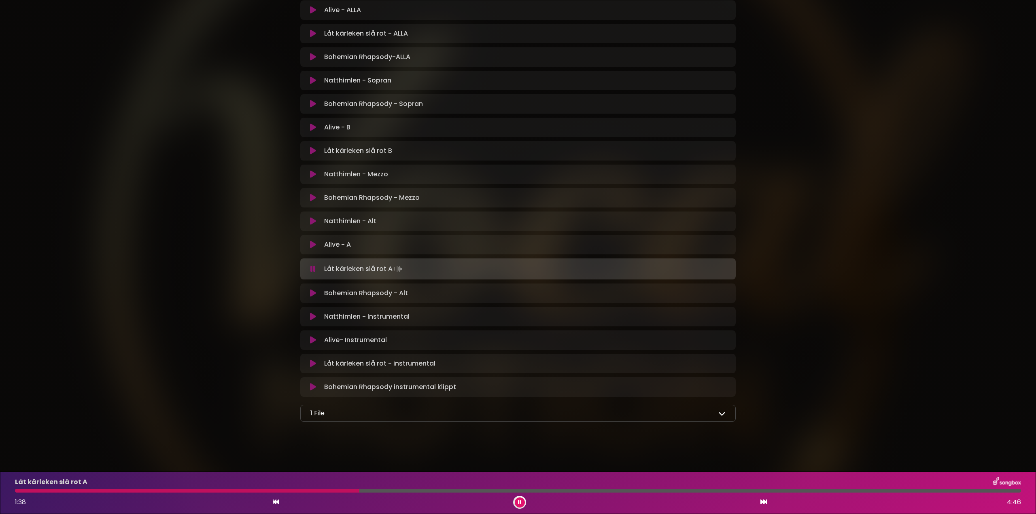
click at [332, 490] on div at bounding box center [187, 491] width 344 height 4
click at [537, 492] on div at bounding box center [518, 491] width 1006 height 4
click at [589, 490] on div at bounding box center [518, 491] width 1006 height 4
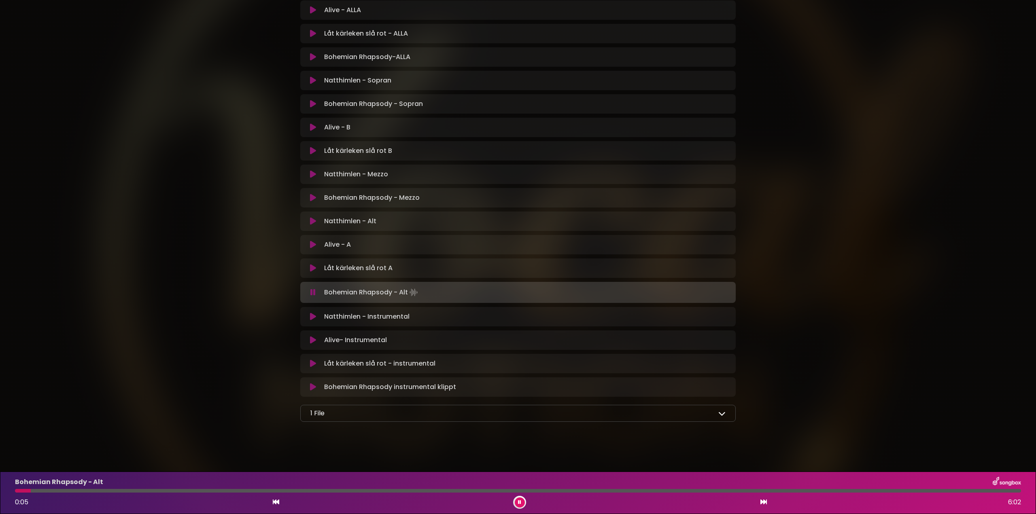
click at [521, 499] on button at bounding box center [520, 503] width 10 height 10
